Goal: Transaction & Acquisition: Purchase product/service

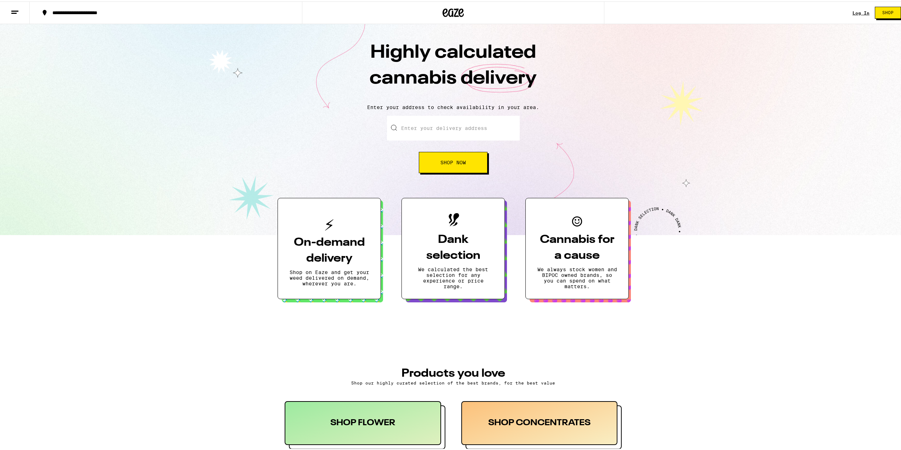
click at [842, 13] on div "**********" at bounding box center [453, 11] width 906 height 23
click at [852, 12] on link "Log In" at bounding box center [860, 11] width 17 height 5
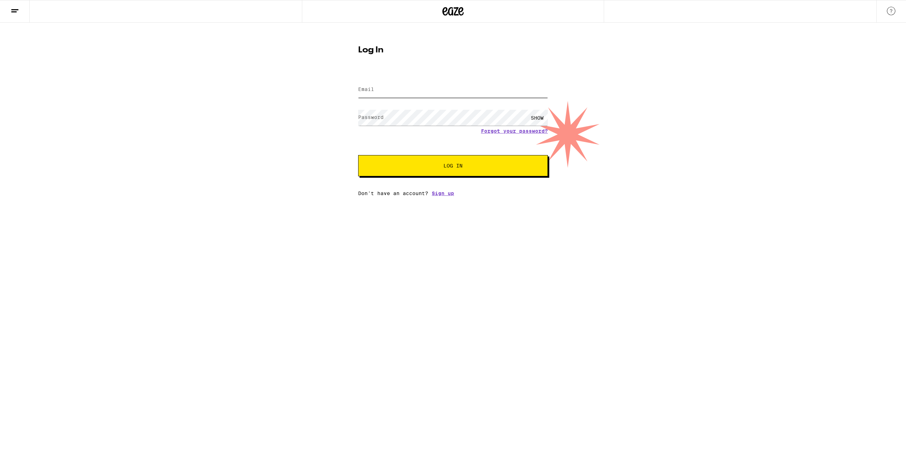
click at [422, 88] on input "Email" at bounding box center [453, 90] width 190 height 16
type input "jesalpatel24@gmail.com"
click at [433, 161] on button "Log In" at bounding box center [453, 165] width 190 height 21
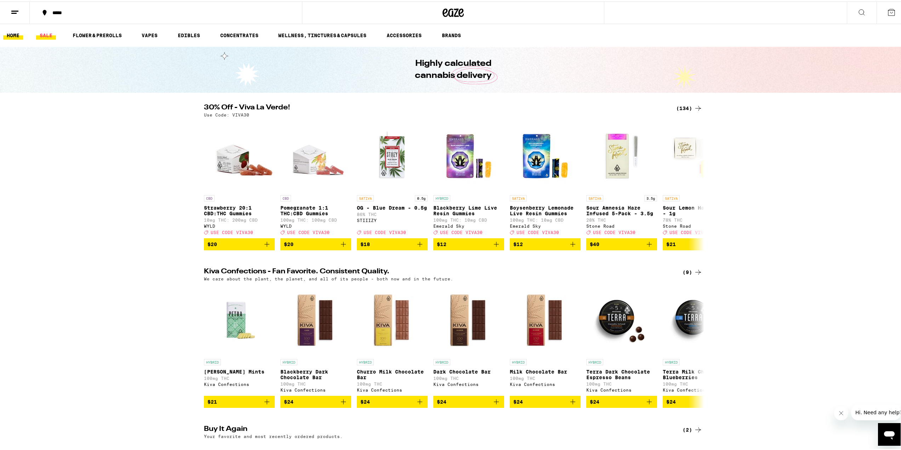
click at [46, 30] on link "SALE" at bounding box center [46, 34] width 20 height 8
click at [59, 12] on div "*****" at bounding box center [169, 11] width 241 height 5
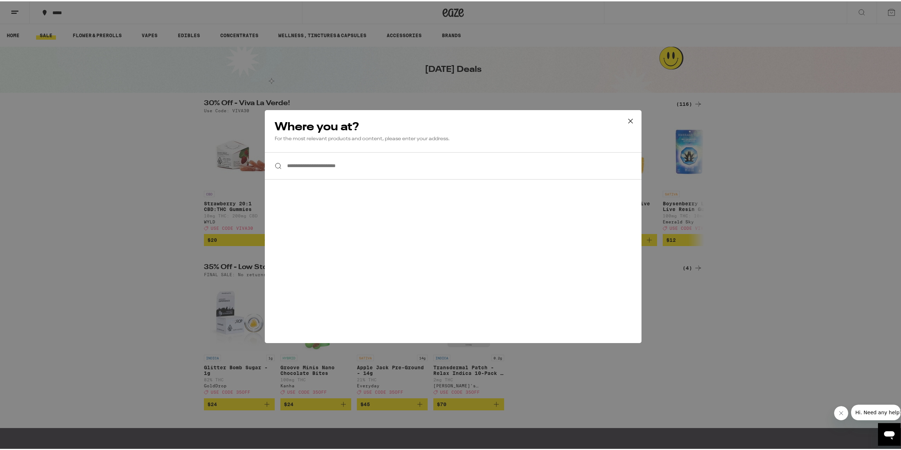
click at [312, 162] on input "**********" at bounding box center [453, 164] width 376 height 27
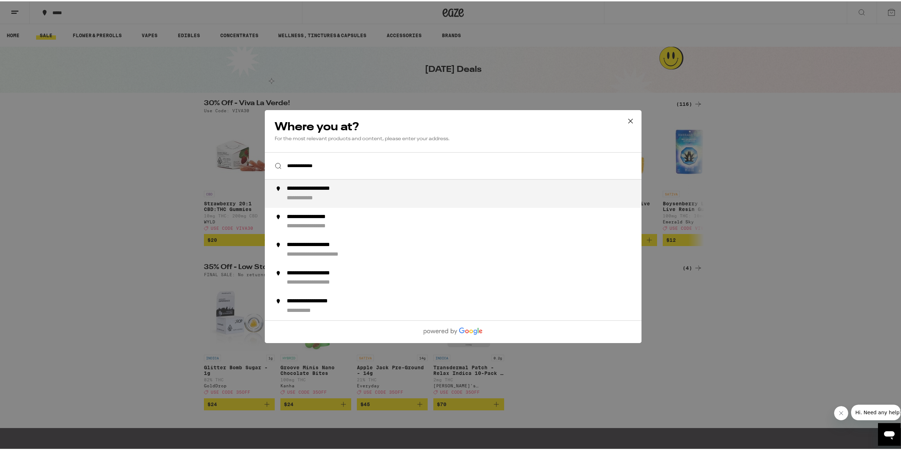
click at [326, 195] on div "**********" at bounding box center [309, 196] width 44 height 7
type input "**********"
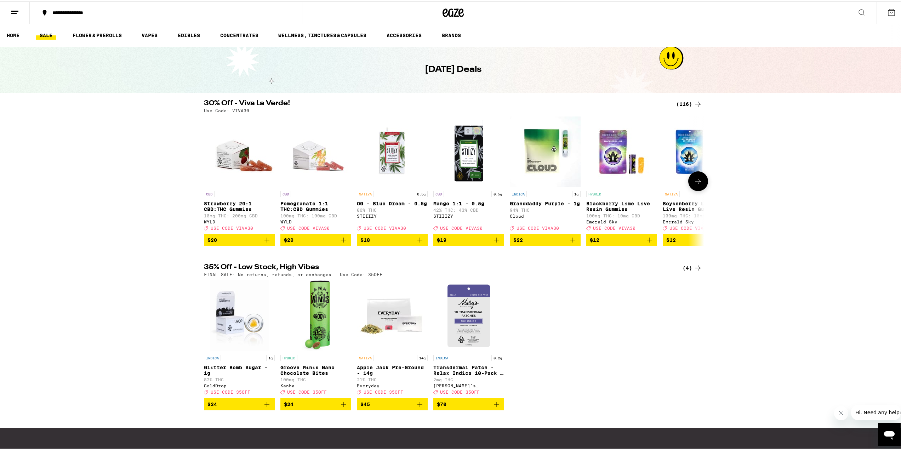
click at [699, 188] on button at bounding box center [698, 180] width 20 height 20
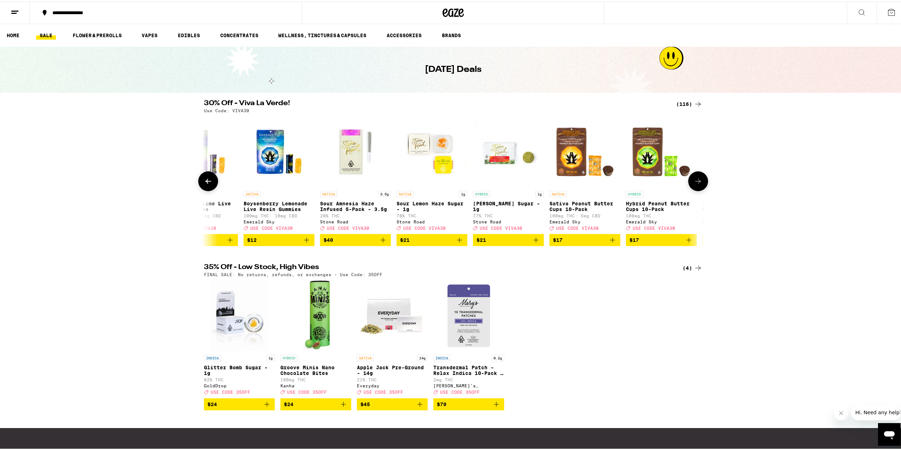
scroll to position [0, 421]
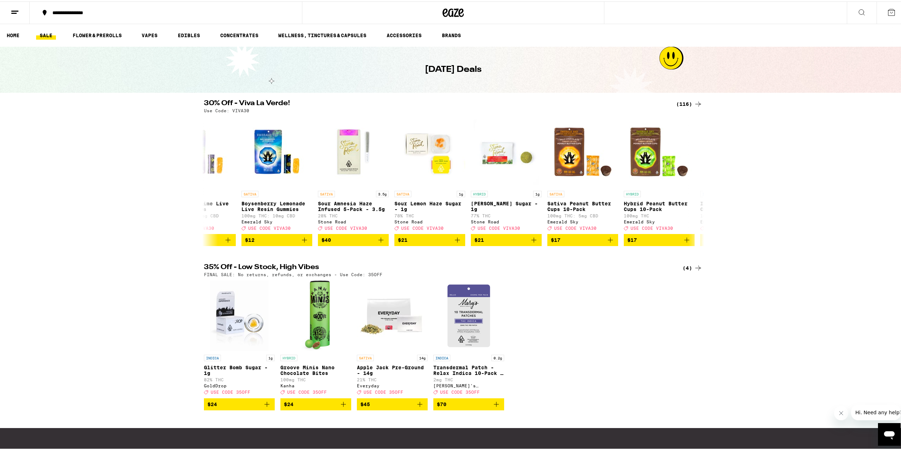
click at [686, 105] on div "(116)" at bounding box center [689, 102] width 26 height 8
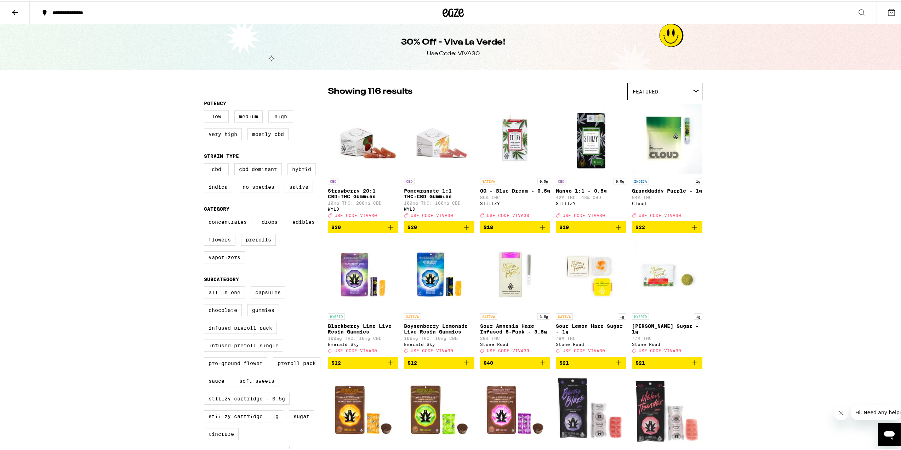
click at [298, 173] on label "Hybrid" at bounding box center [301, 168] width 28 height 12
click at [206, 163] on input "Hybrid" at bounding box center [205, 163] width 0 height 0
checkbox input "true"
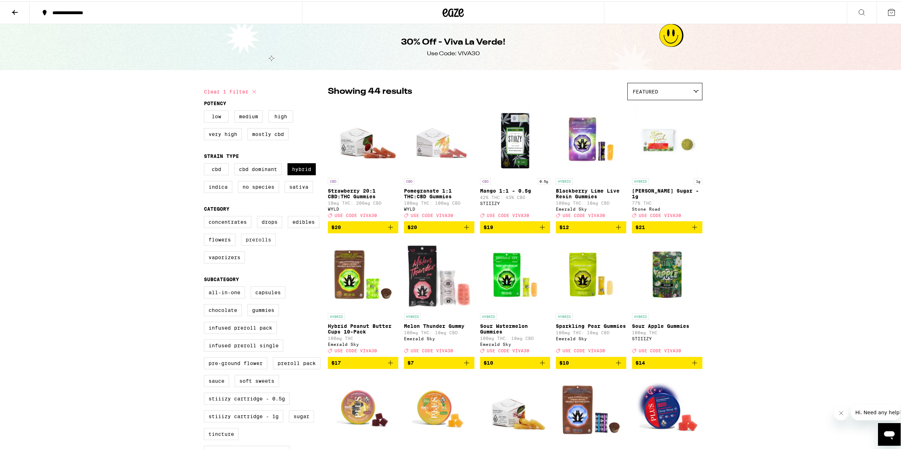
click at [259, 244] on label "Prerolls" at bounding box center [258, 238] width 35 height 12
click at [206, 216] on input "Prerolls" at bounding box center [205, 215] width 0 height 0
checkbox input "true"
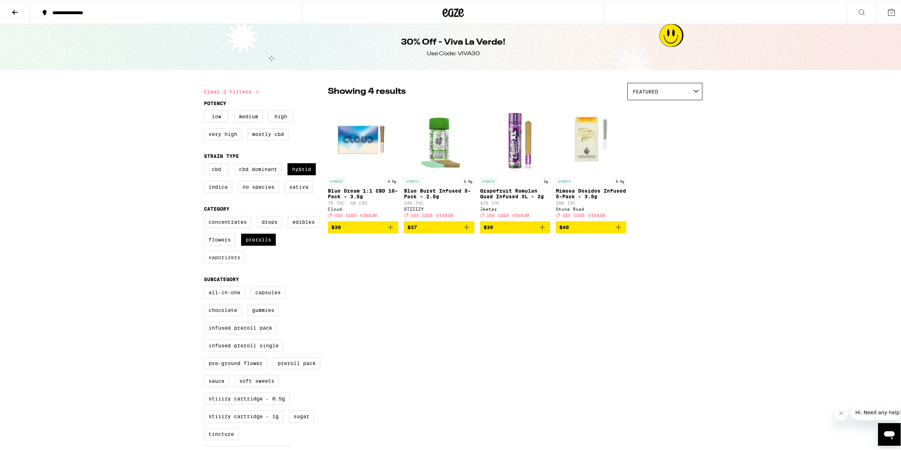
click at [236, 262] on label "Vaporizers" at bounding box center [224, 256] width 41 height 12
click at [206, 216] on input "Vaporizers" at bounding box center [205, 215] width 0 height 0
checkbox input "true"
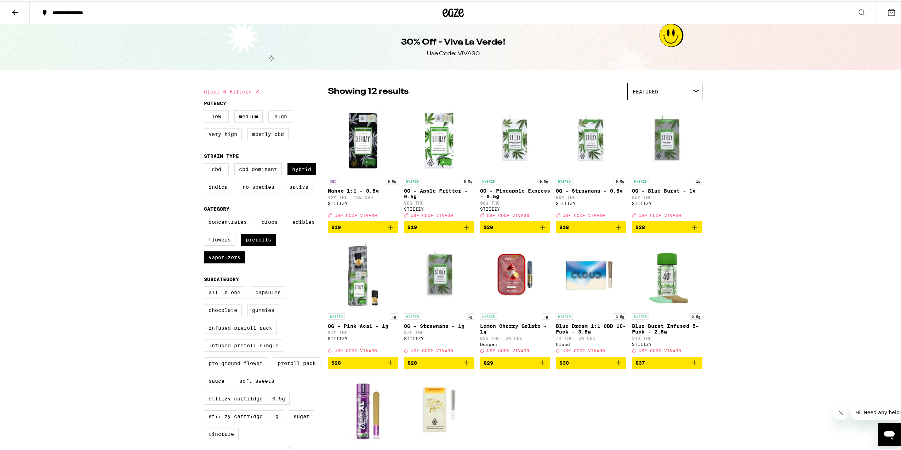
click at [442, 12] on icon at bounding box center [444, 11] width 5 height 8
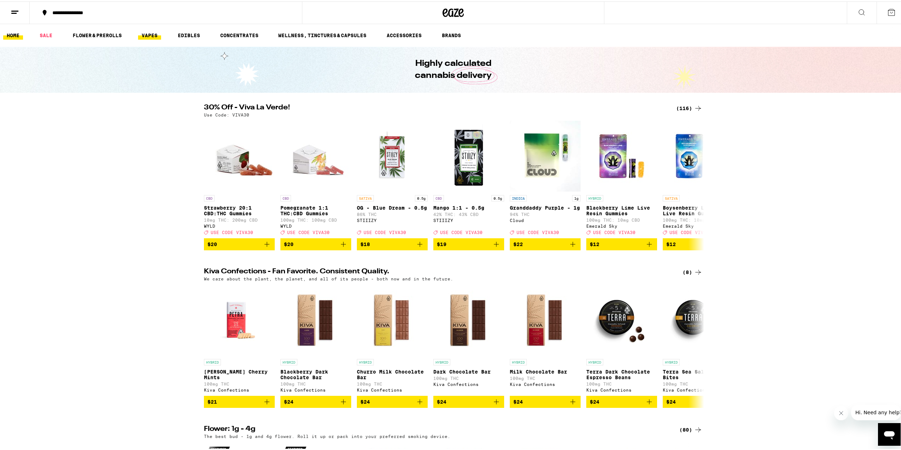
click at [153, 35] on link "VAPES" at bounding box center [149, 34] width 23 height 8
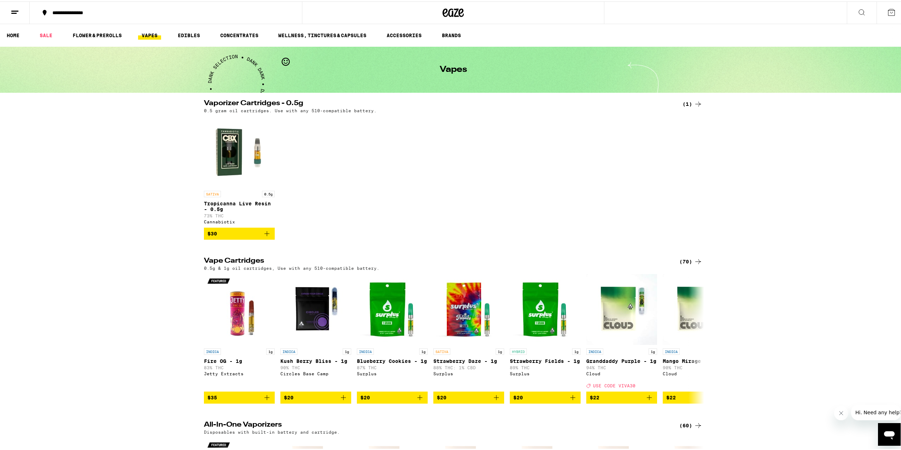
click at [682, 263] on div "(70)" at bounding box center [690, 260] width 23 height 8
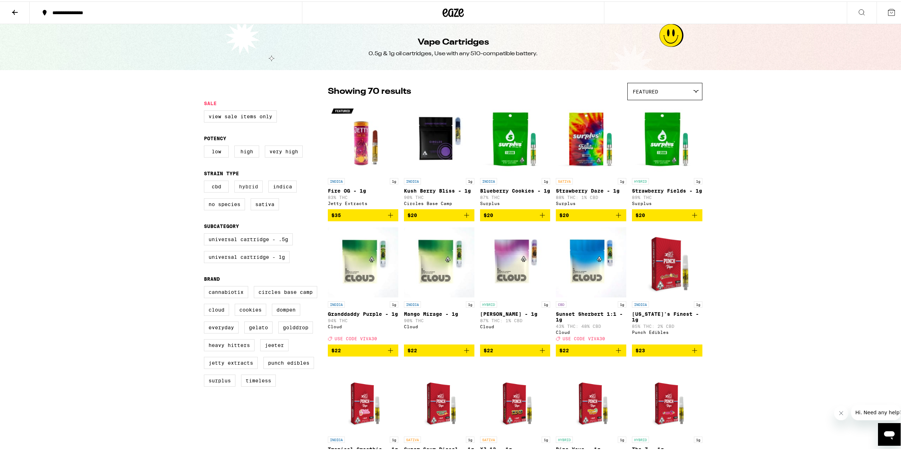
click at [249, 185] on label "Hybrid" at bounding box center [248, 185] width 28 height 12
click at [206, 180] on input "Hybrid" at bounding box center [205, 180] width 0 height 0
checkbox input "true"
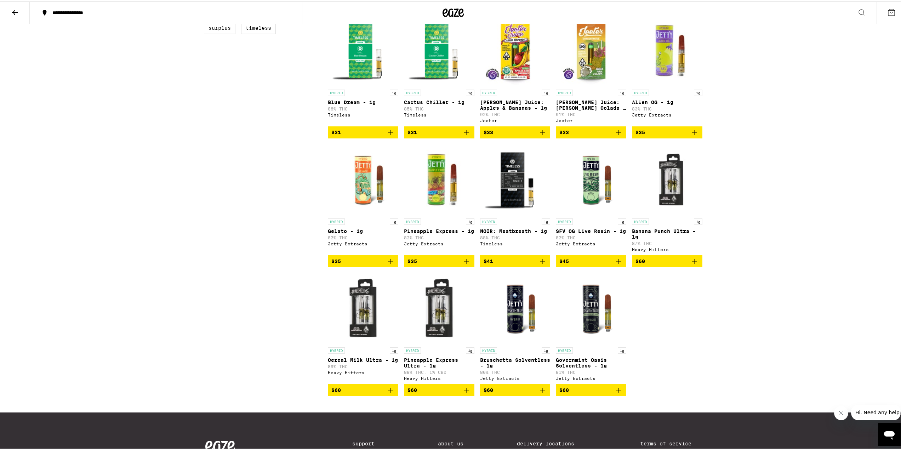
scroll to position [354, 0]
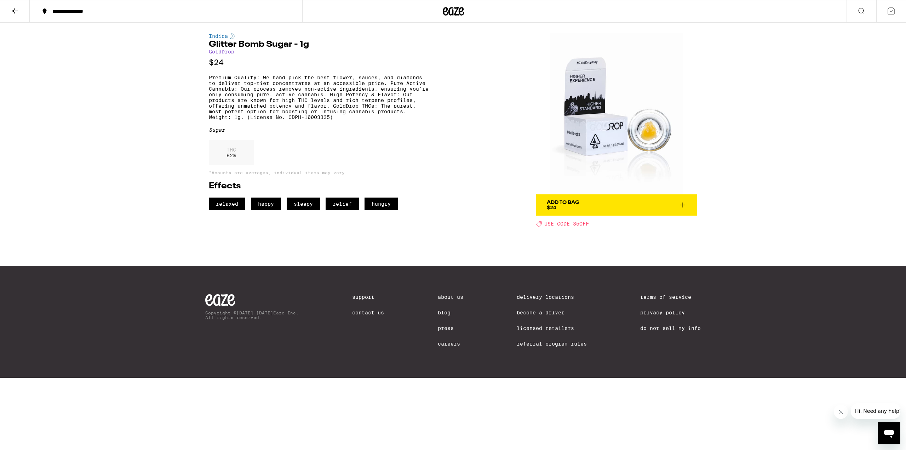
click at [631, 137] on img at bounding box center [616, 113] width 161 height 161
